Goal: Task Accomplishment & Management: Complete application form

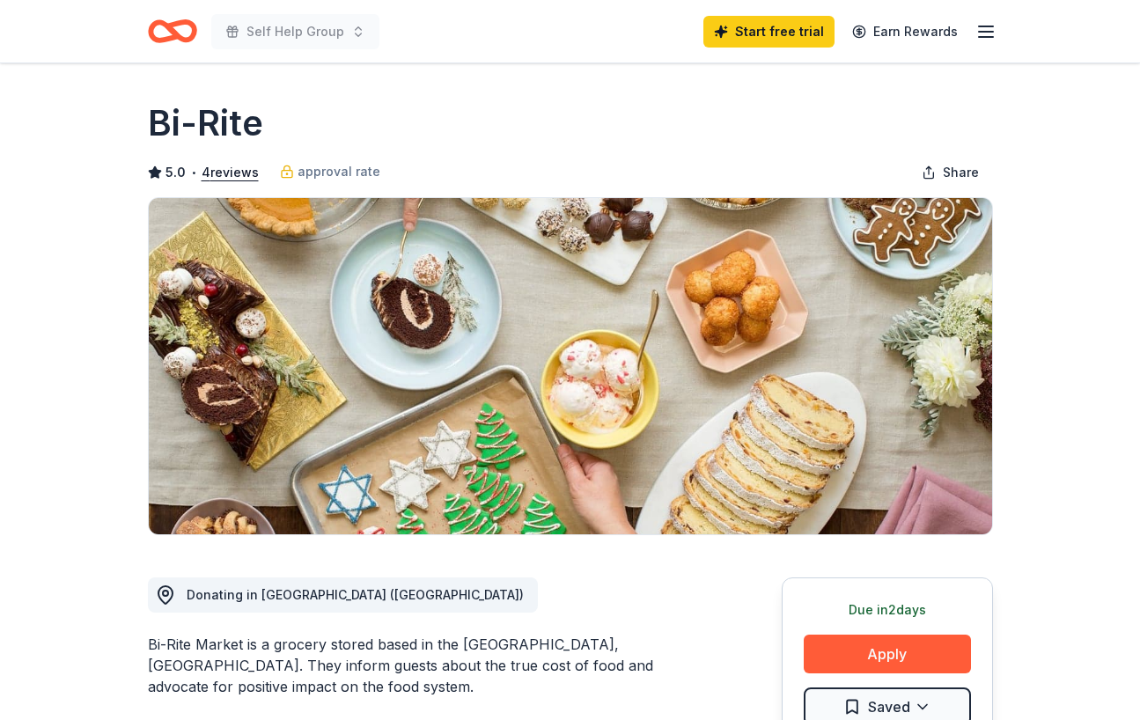
scroll to position [924, 0]
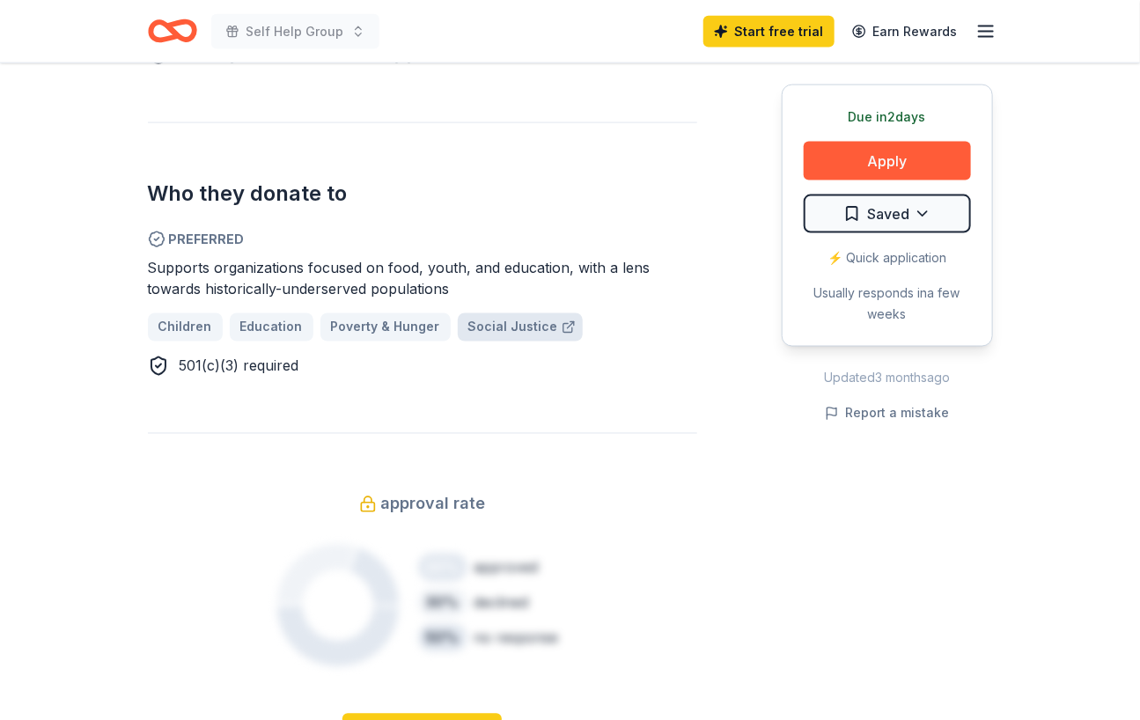
click at [473, 322] on span "Social Justice" at bounding box center [513, 327] width 90 height 21
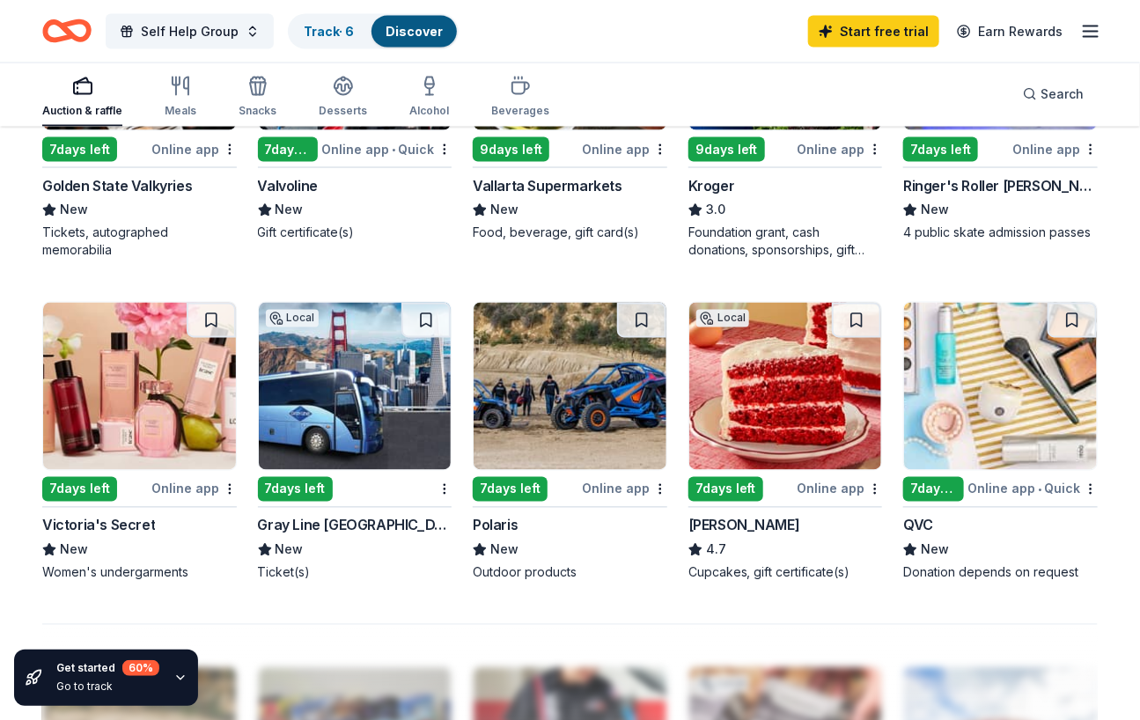
scroll to position [1047, 0]
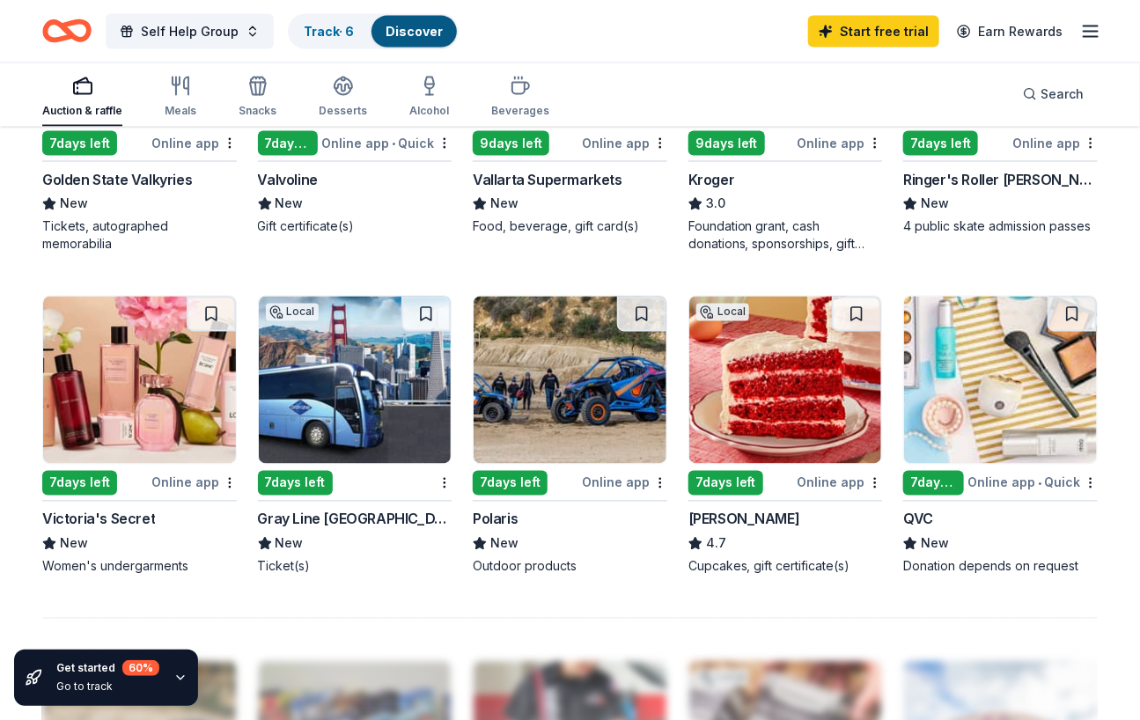
click at [789, 439] on img at bounding box center [785, 380] width 193 height 167
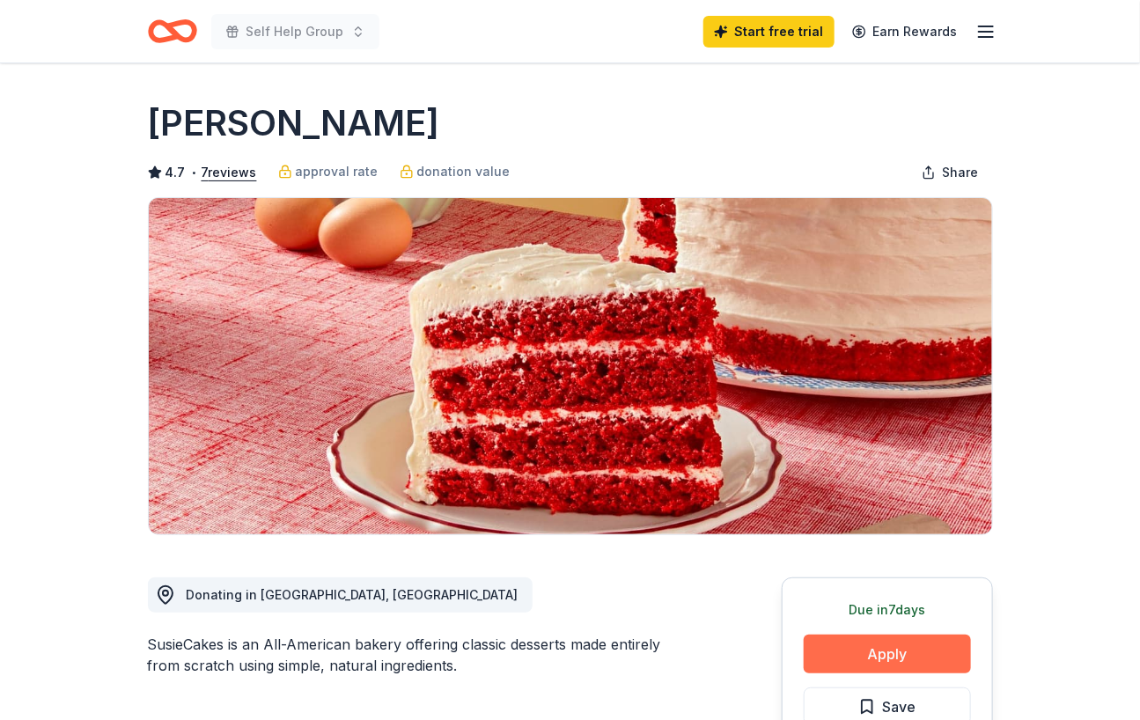
click at [915, 650] on button "Apply" at bounding box center [887, 654] width 167 height 39
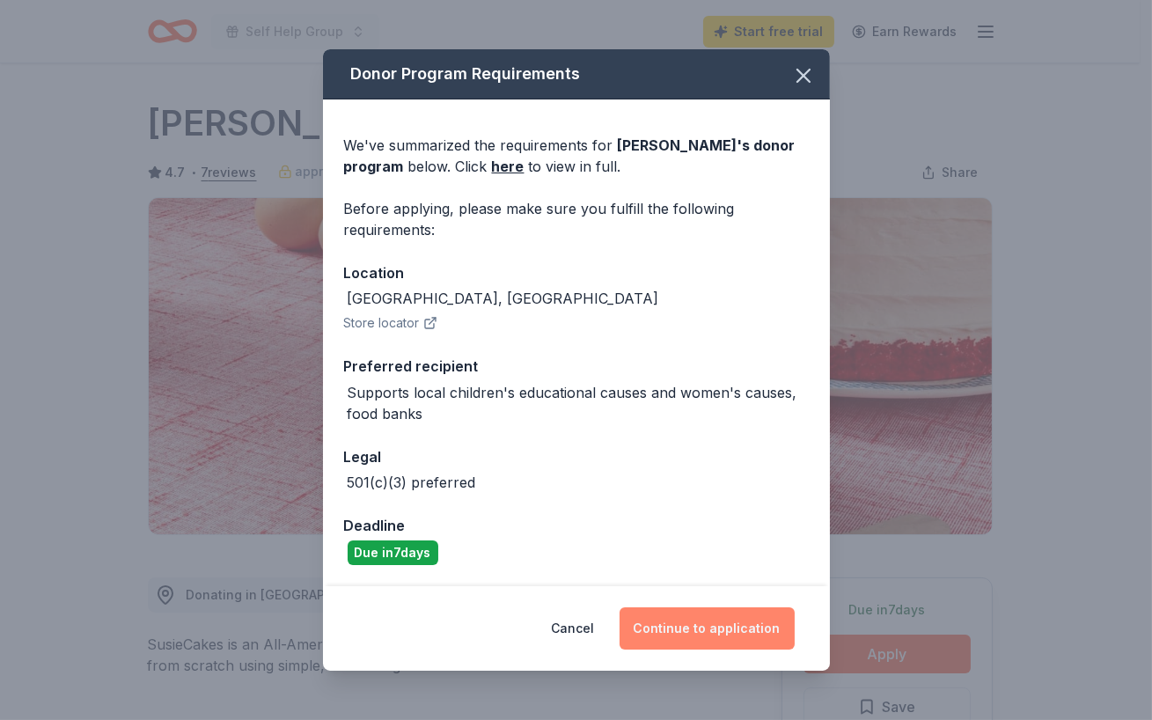
click at [702, 636] on button "Continue to application" at bounding box center [707, 628] width 175 height 42
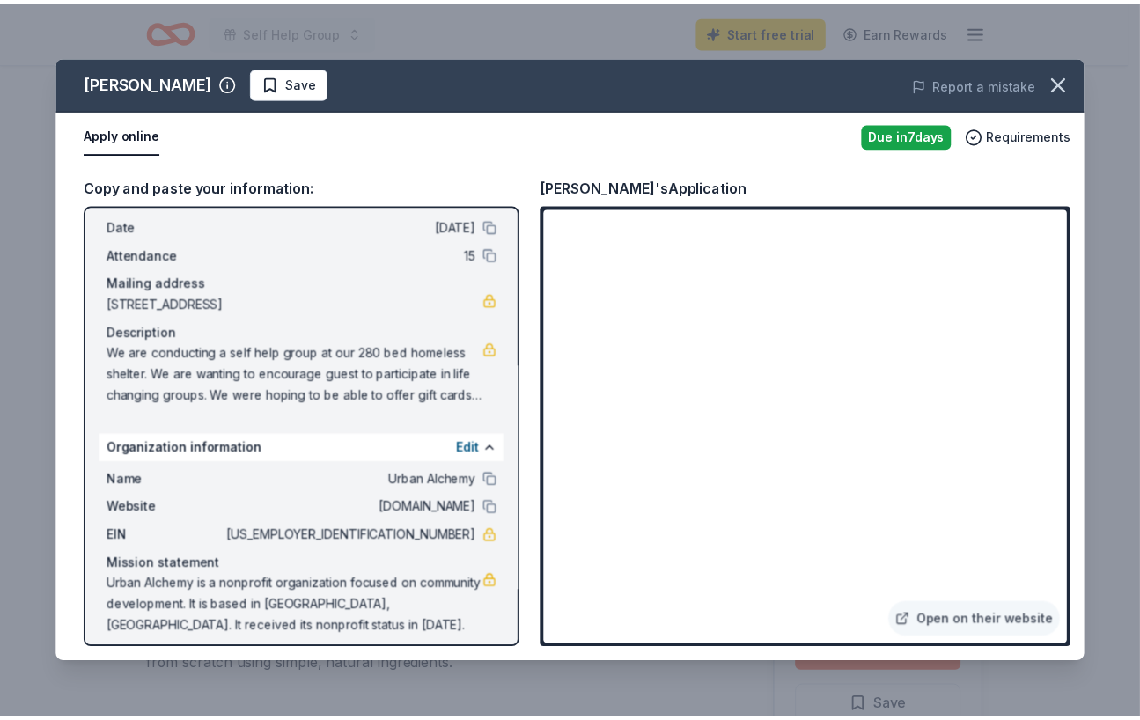
scroll to position [79, 0]
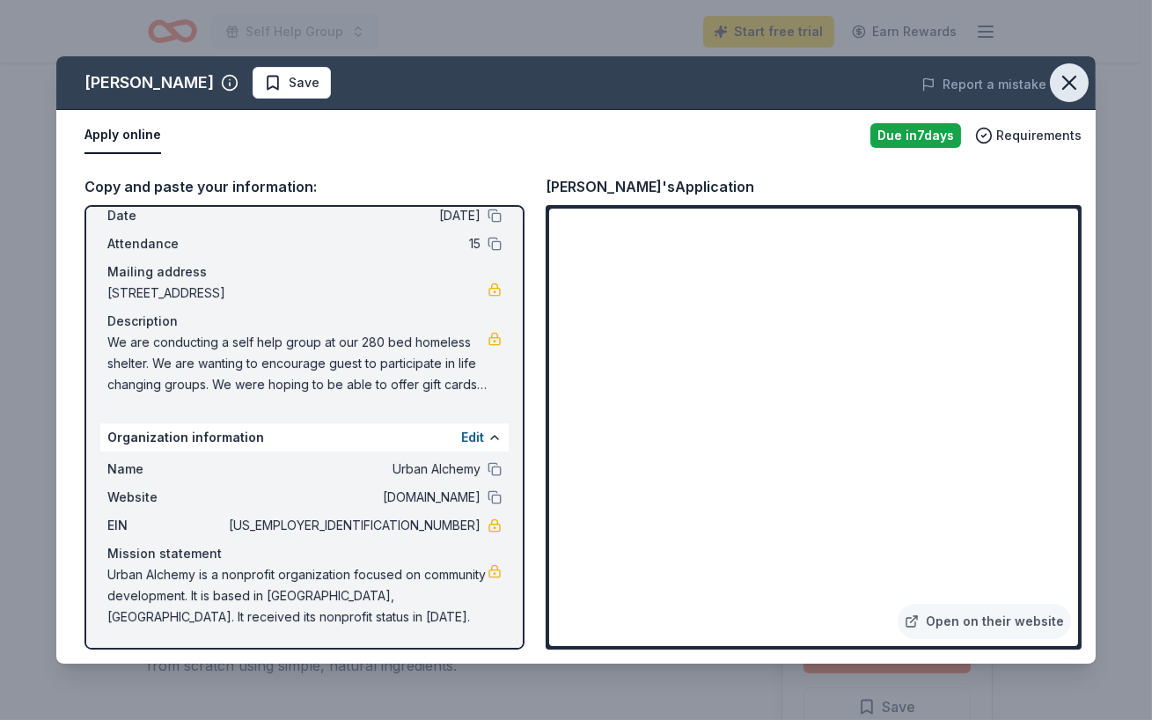
click at [1062, 84] on icon "button" at bounding box center [1069, 82] width 25 height 25
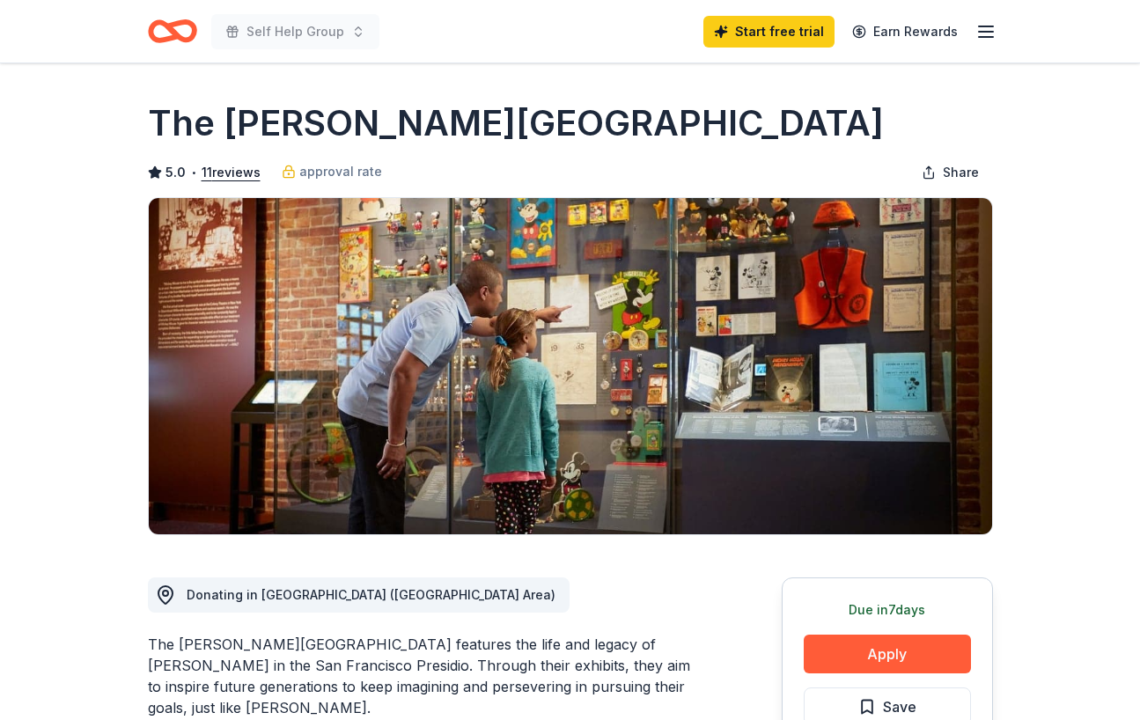
scroll to position [708, 0]
